Goal: Information Seeking & Learning: Learn about a topic

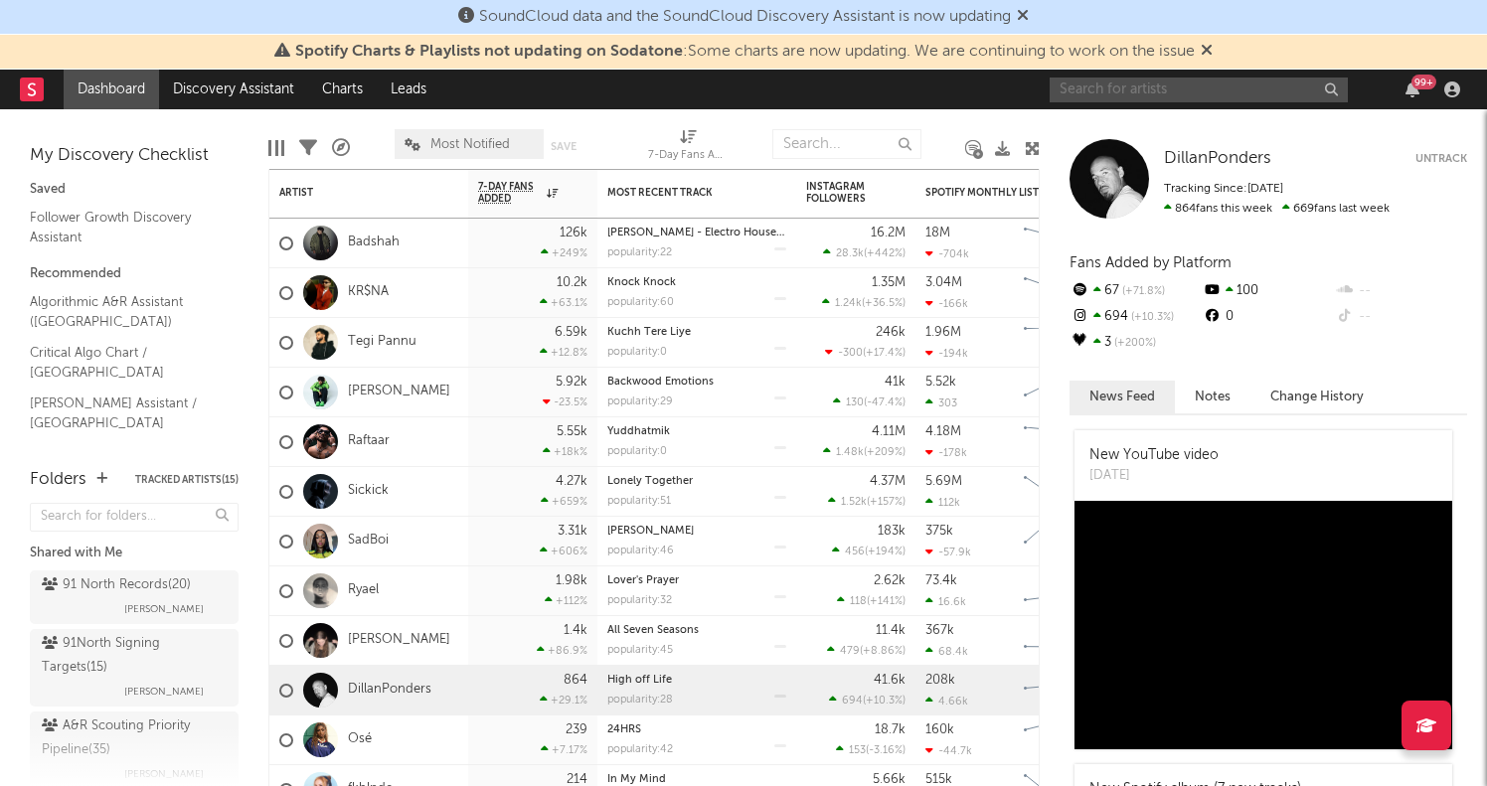
click at [1124, 94] on input "text" at bounding box center [1199, 90] width 298 height 25
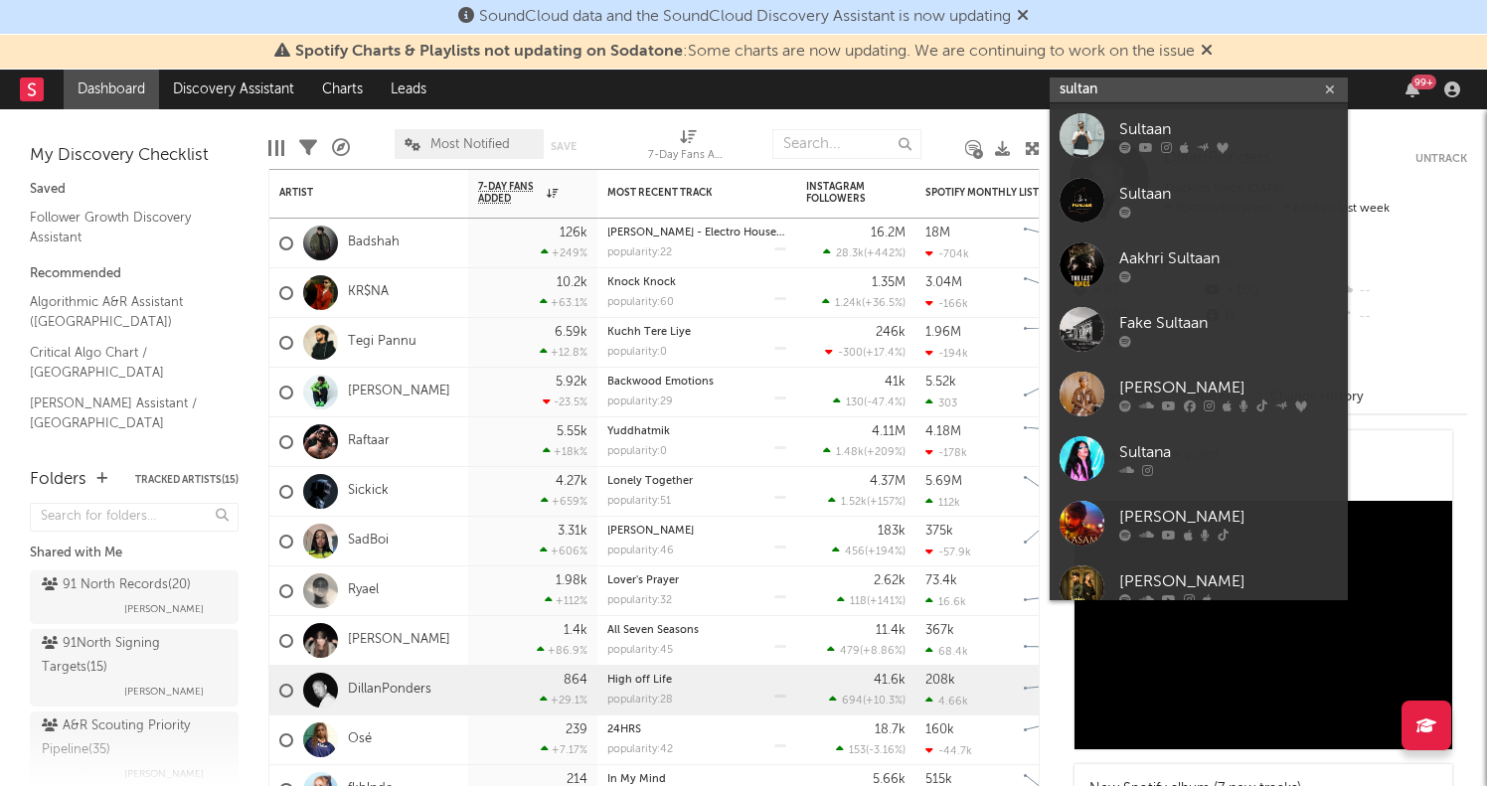
type input "sultan"
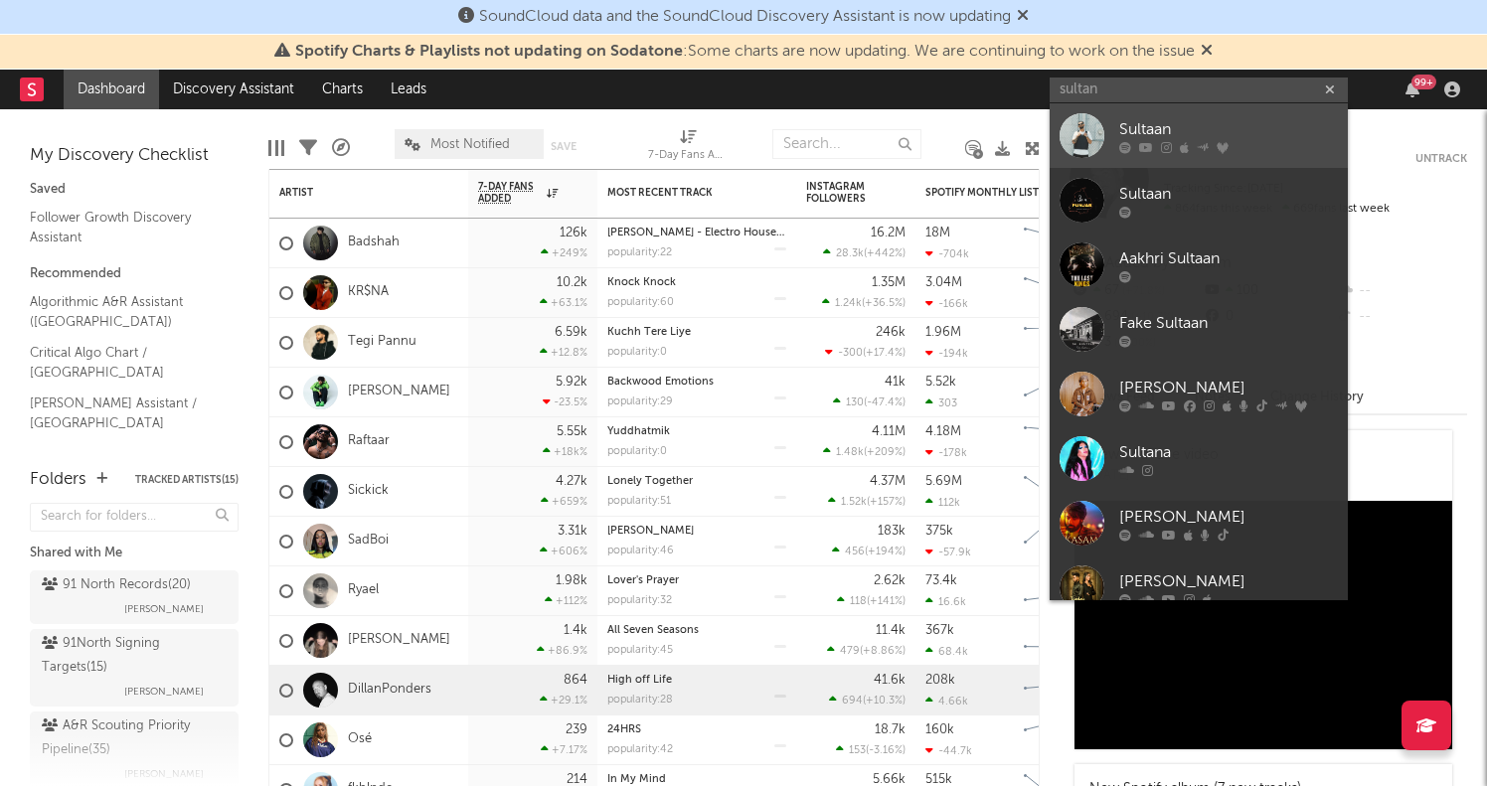
drag, startPoint x: 1124, startPoint y: 94, endPoint x: 1194, endPoint y: 147, distance: 87.3
click at [1194, 147] on div at bounding box center [1228, 147] width 219 height 12
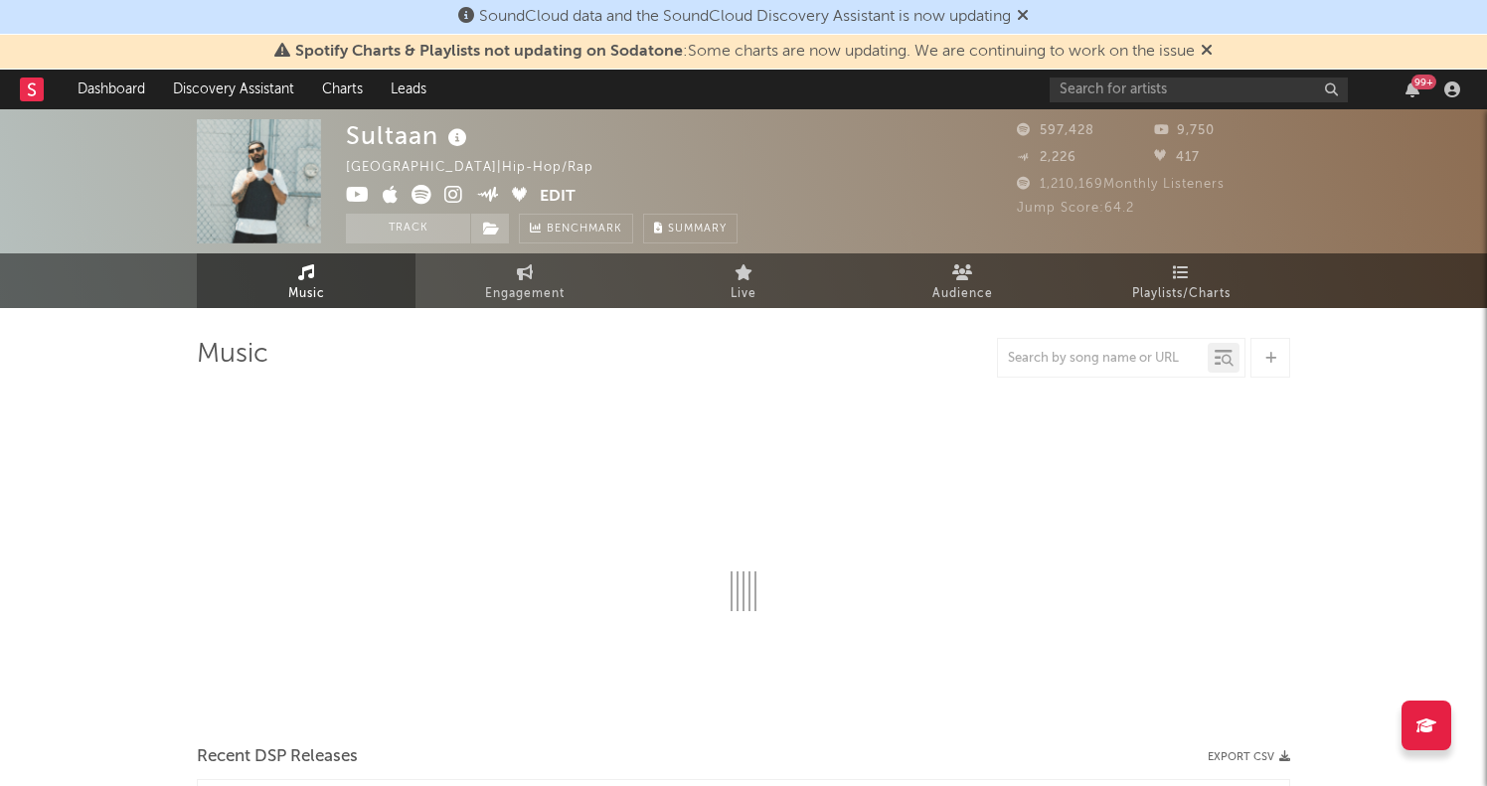
select select "6m"
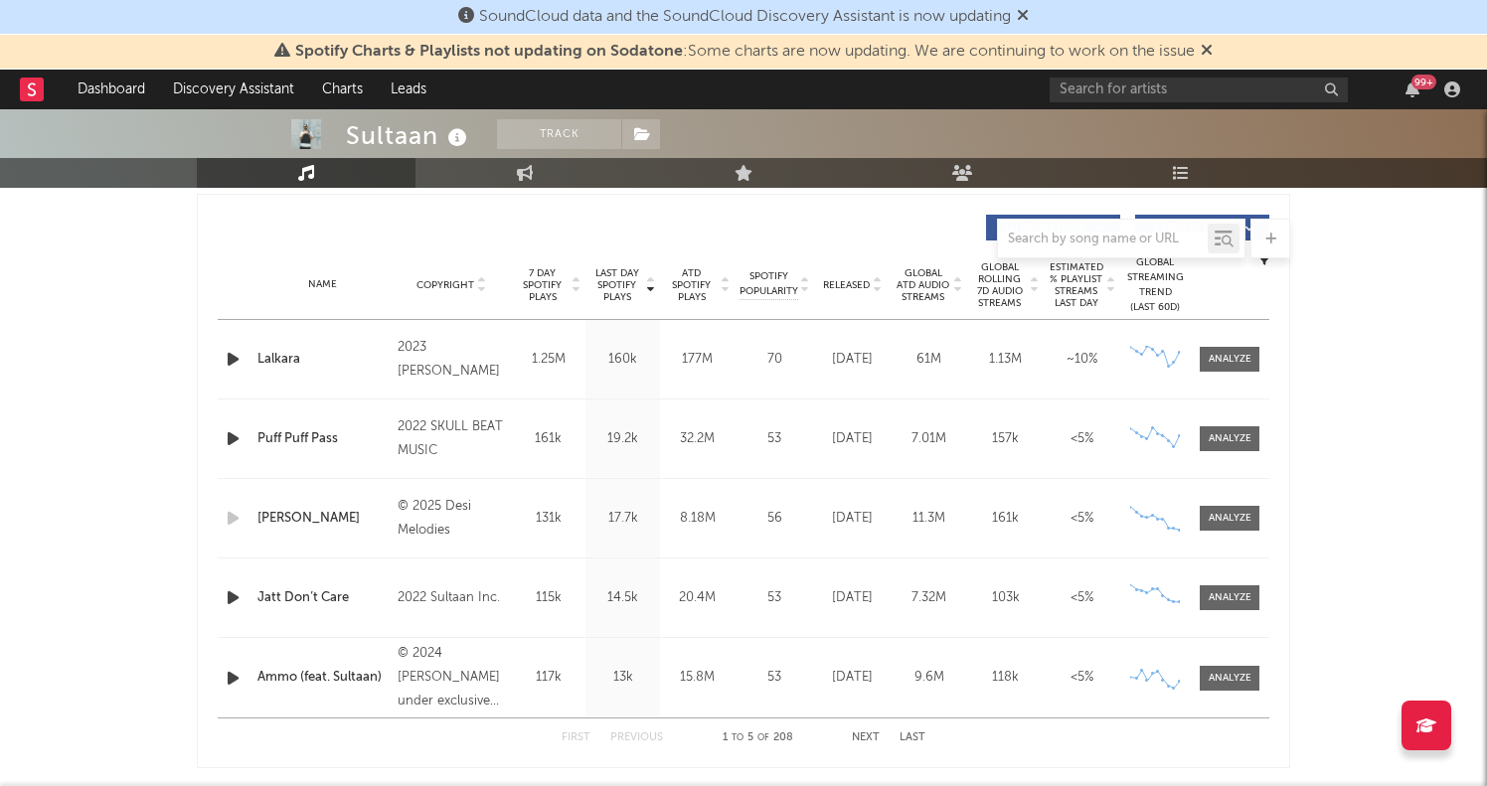
scroll to position [743, 0]
click at [1233, 363] on div at bounding box center [1230, 359] width 43 height 15
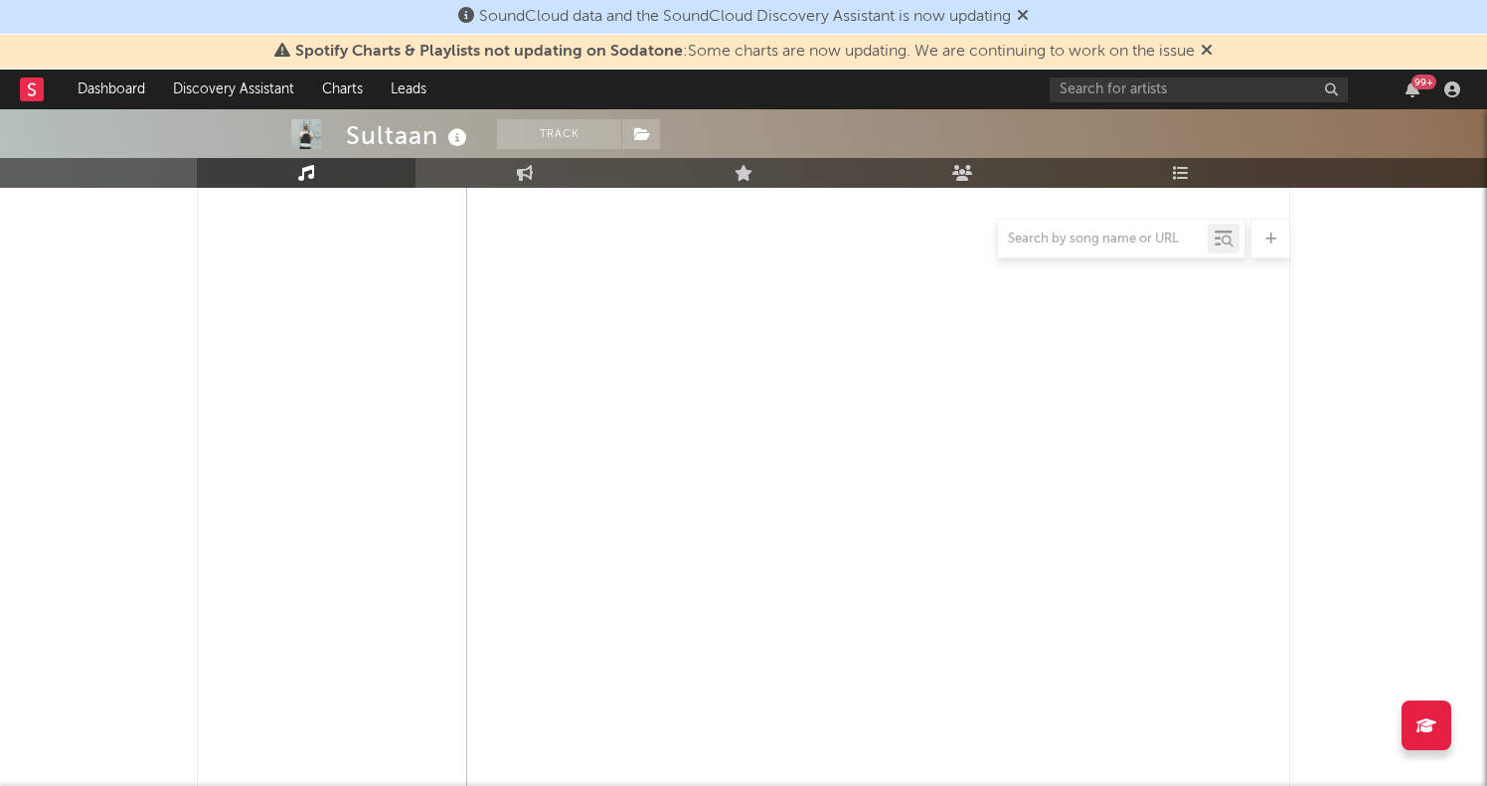
select select "6m"
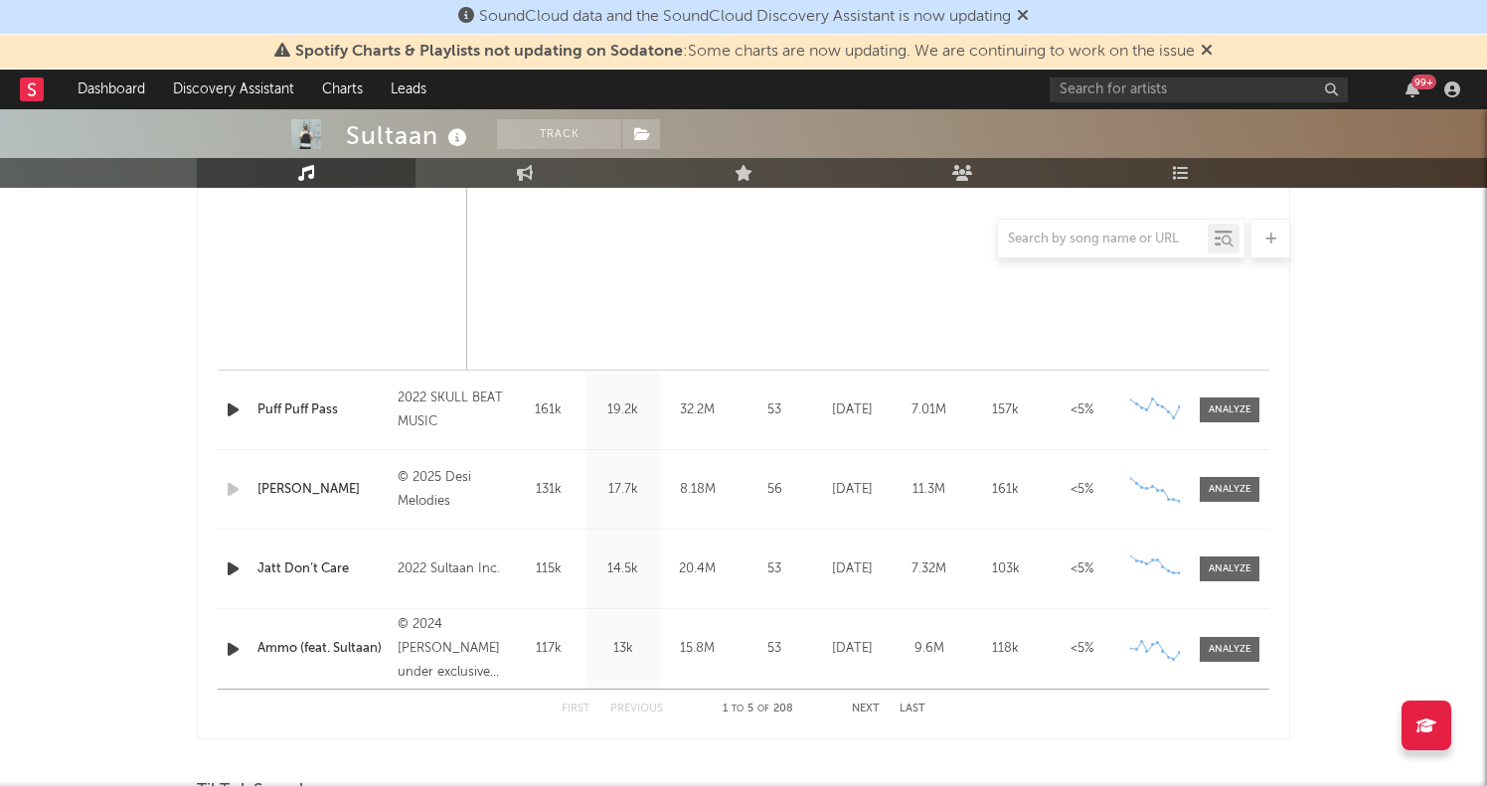
scroll to position [1742, 0]
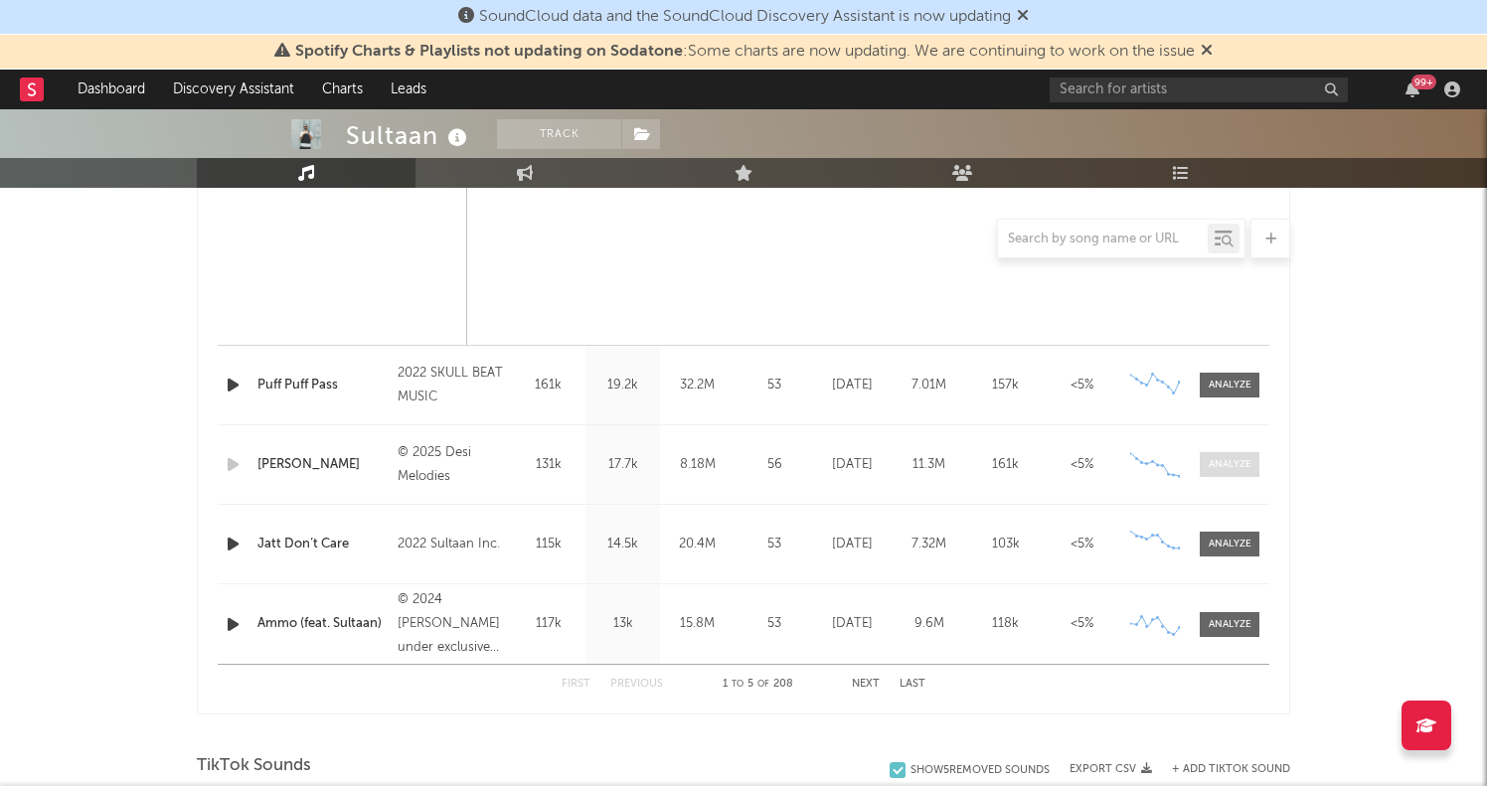
click at [1223, 458] on div at bounding box center [1230, 464] width 43 height 15
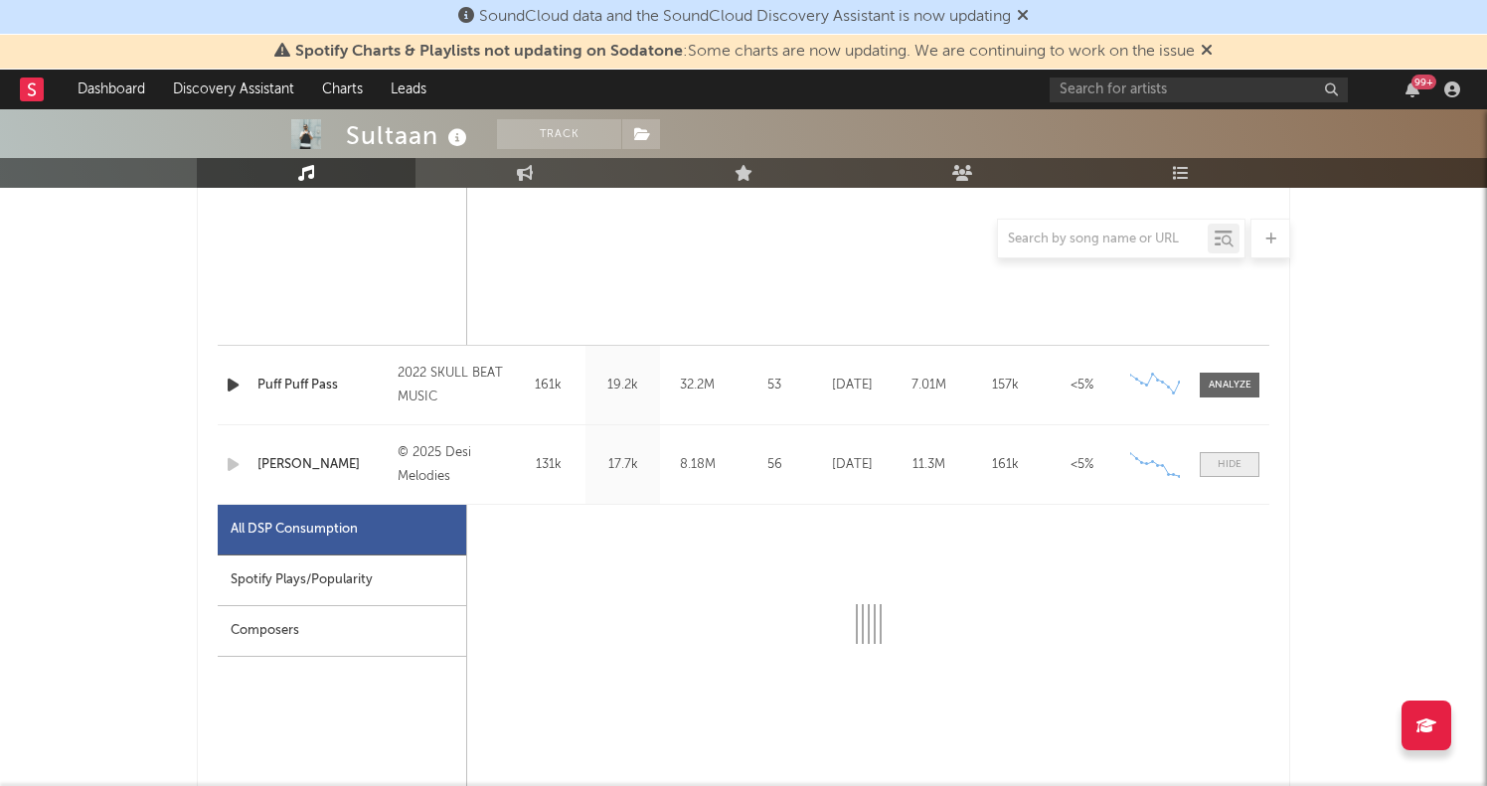
select select "1w"
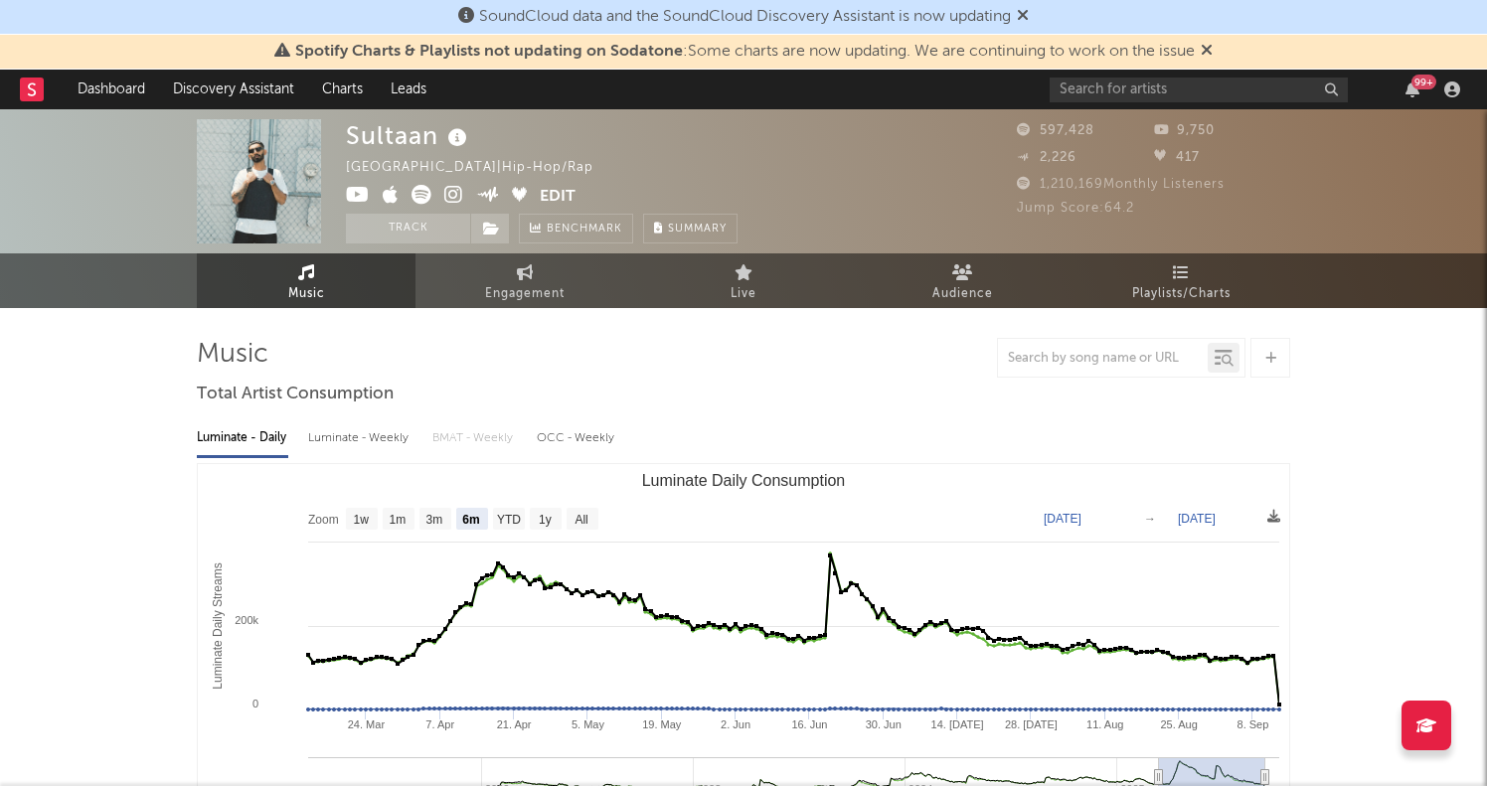
scroll to position [0, 0]
click at [1110, 97] on input "text" at bounding box center [1199, 90] width 298 height 25
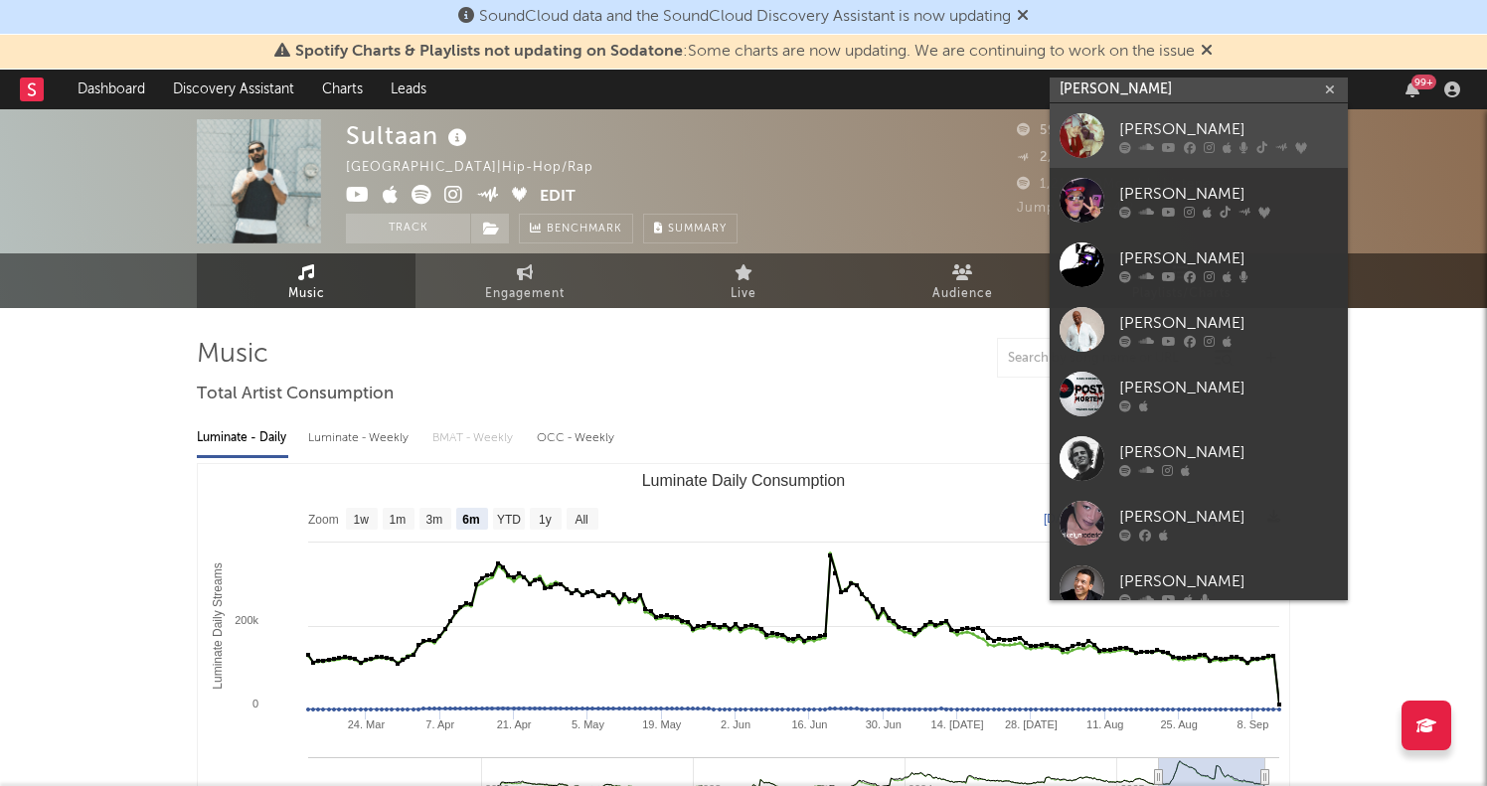
type input "[PERSON_NAME]"
click at [1116, 141] on link "[PERSON_NAME]" at bounding box center [1199, 135] width 298 height 65
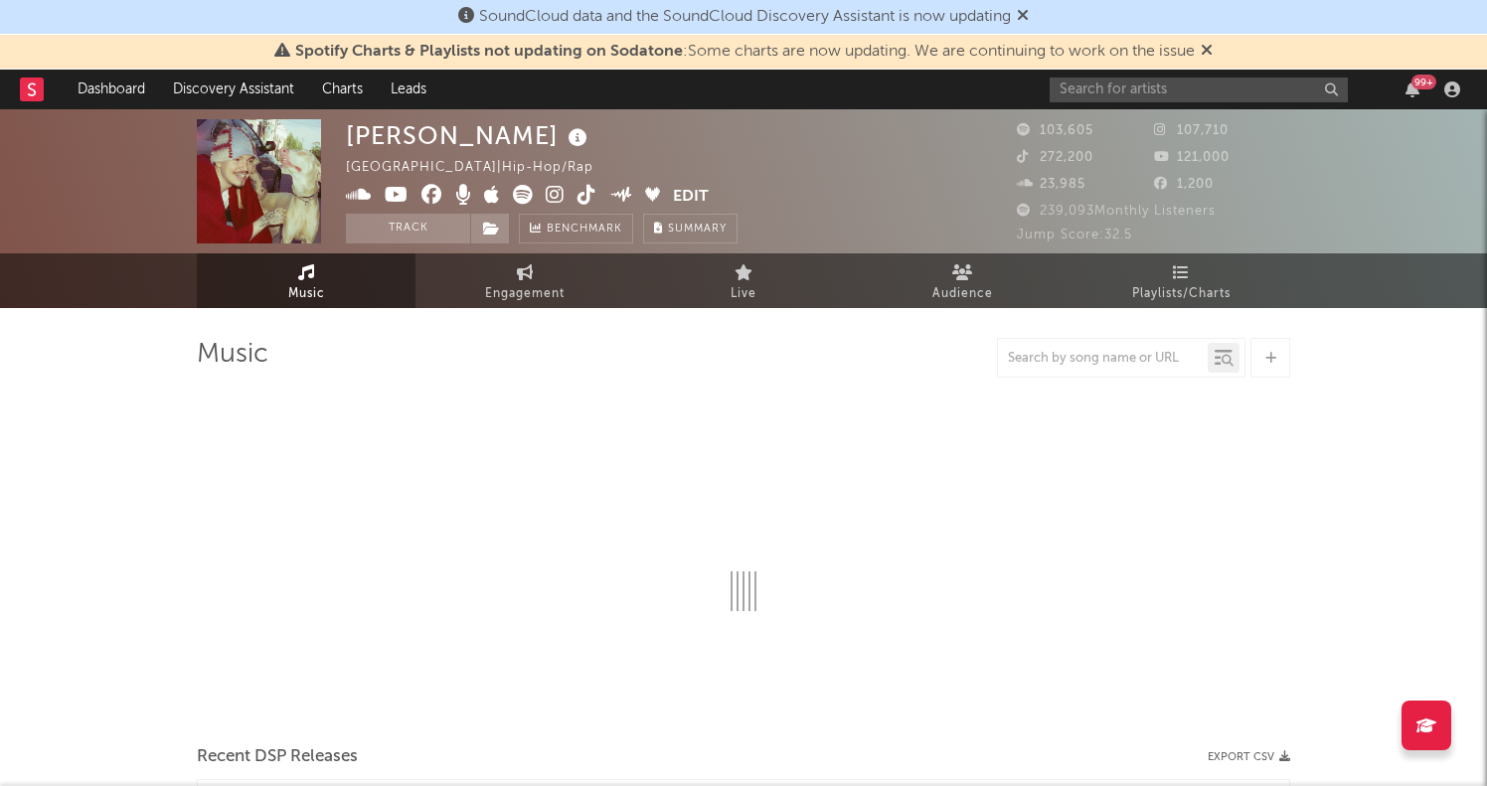
select select "6m"
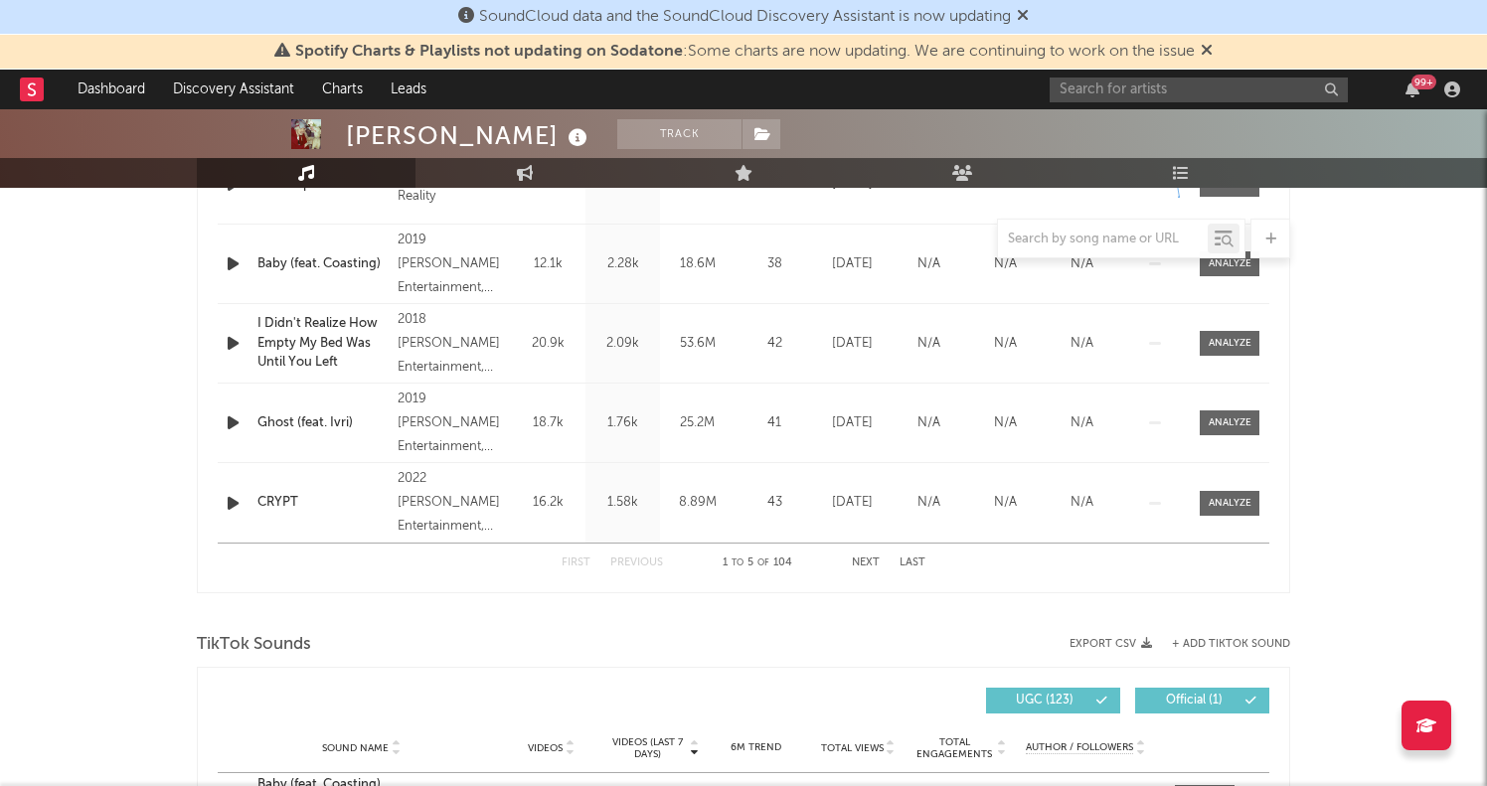
scroll to position [703, 0]
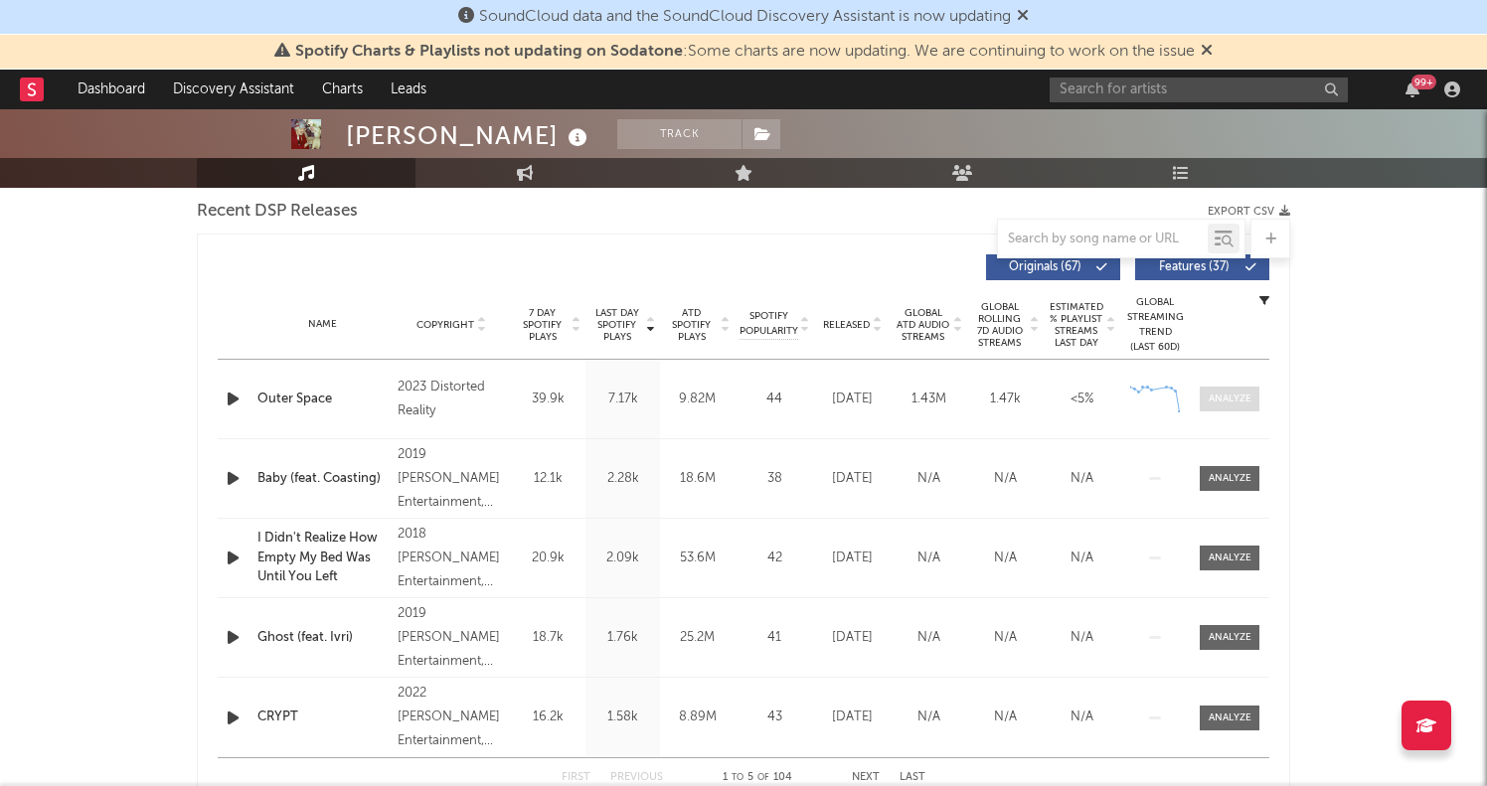
click at [1230, 403] on div at bounding box center [1230, 399] width 43 height 15
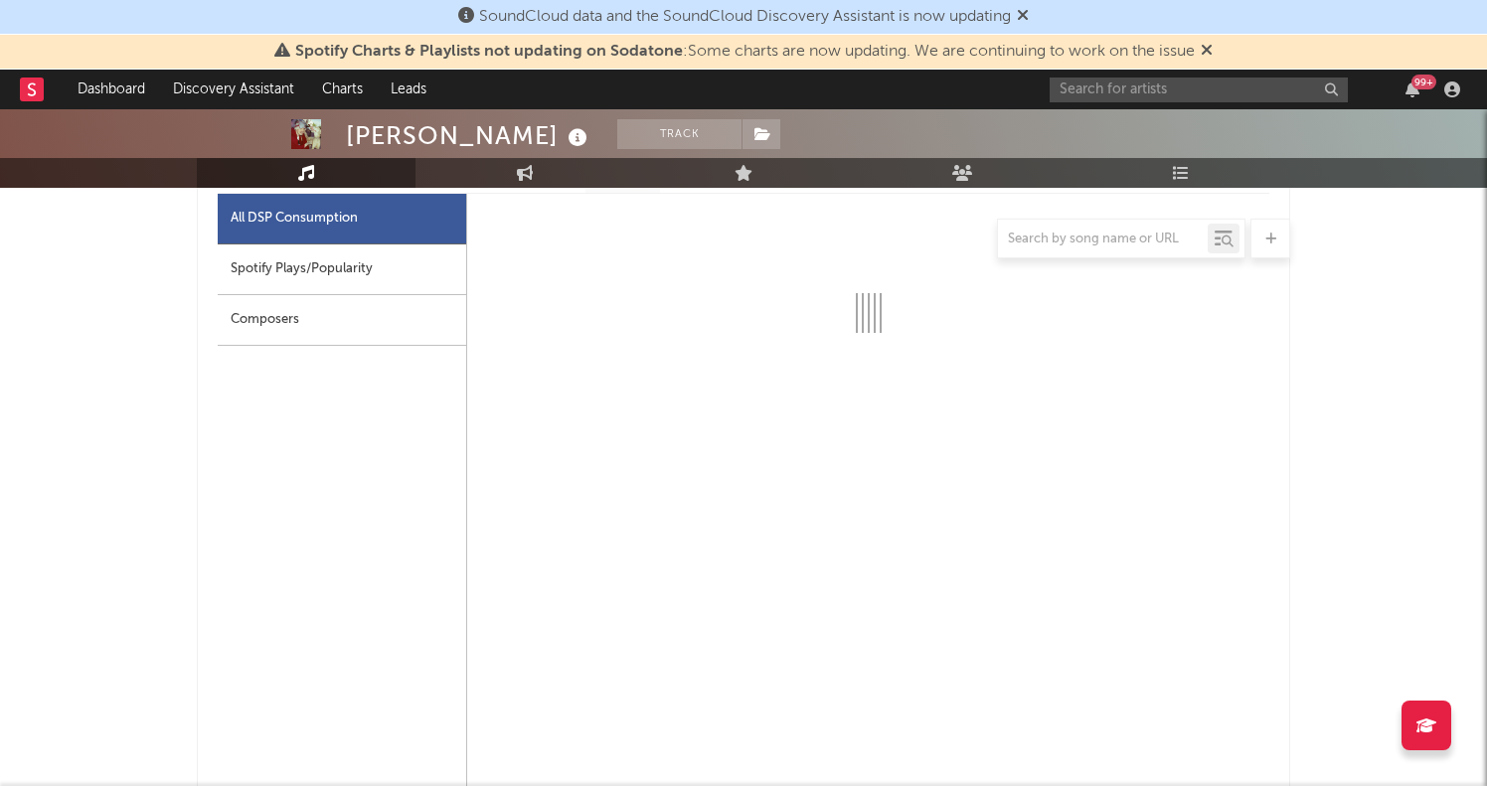
scroll to position [948, 0]
select select "6m"
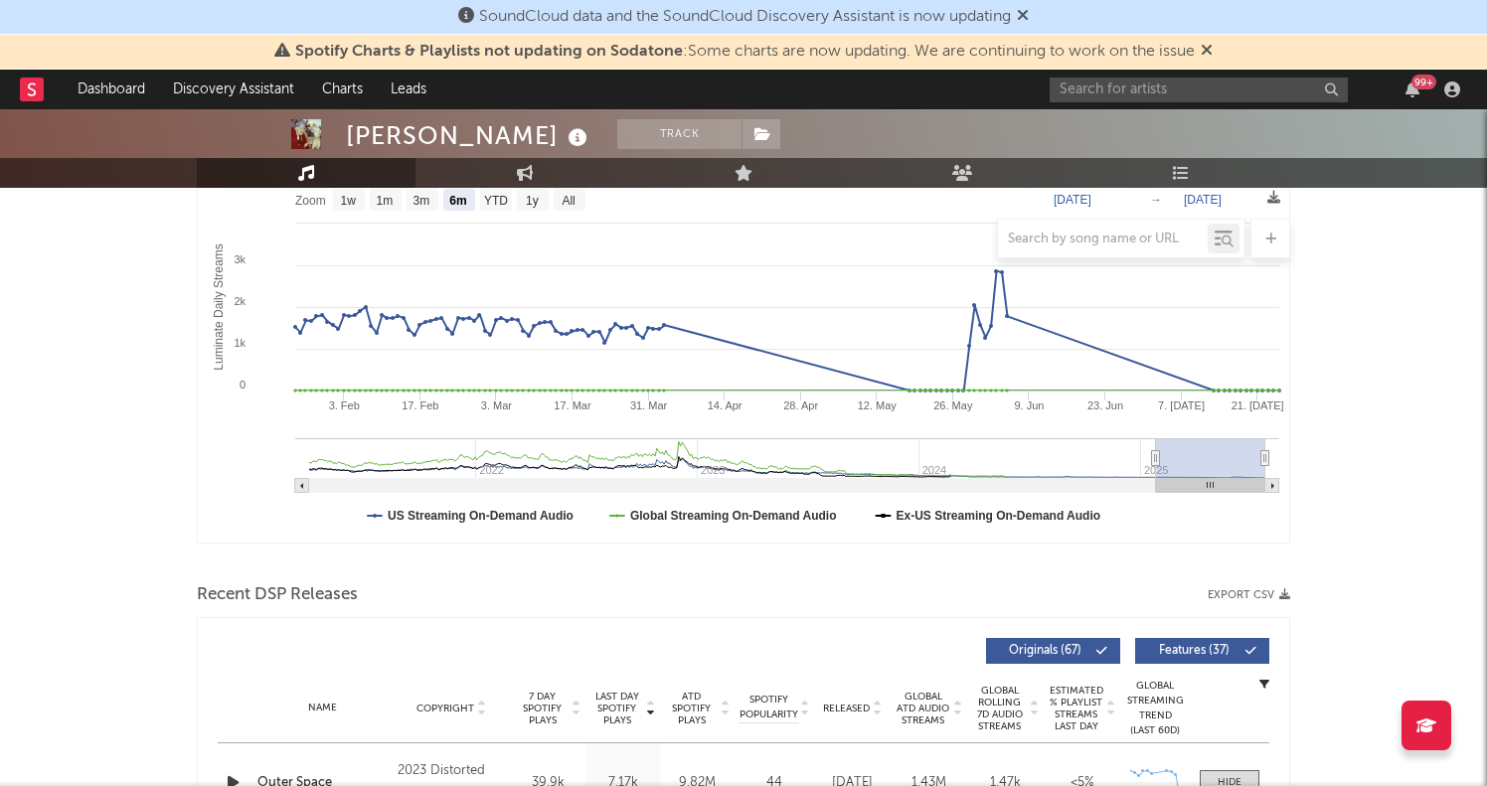
scroll to position [250, 0]
